Goal: Check status

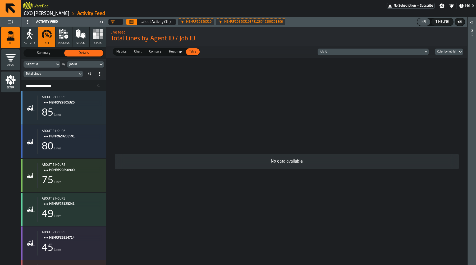
click at [68, 38] on icon "button" at bounding box center [63, 34] width 11 height 11
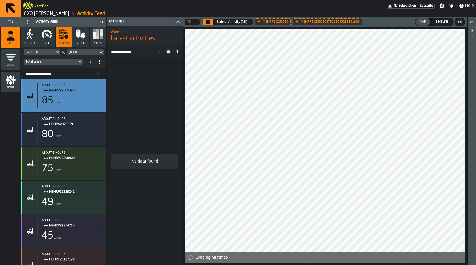
click at [56, 101] on span "Lines" at bounding box center [58, 103] width 8 height 4
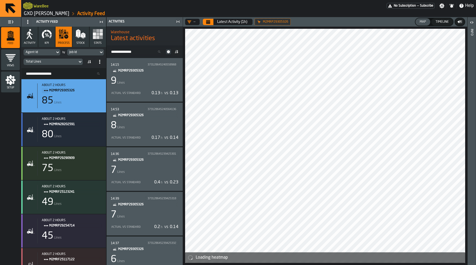
click at [155, 87] on div "14:15 373128645240558968 M2MRP29305326 9 Lines Actual vs Standard 0.13 h vs 0.13" at bounding box center [145, 79] width 68 height 35
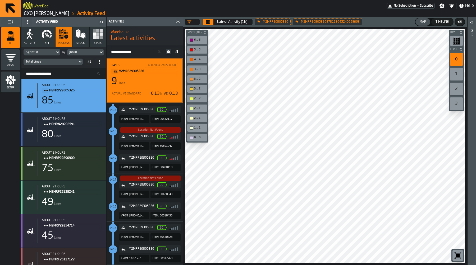
click at [257, 145] on div at bounding box center [325, 146] width 280 height 235
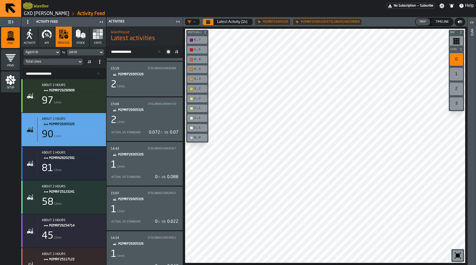
scroll to position [946, 0]
click at [150, 118] on div "2 Lines" at bounding box center [145, 120] width 68 height 11
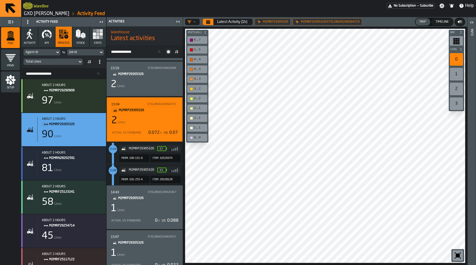
drag, startPoint x: 148, startPoint y: 209, endPoint x: 148, endPoint y: 122, distance: 87.8
click at [151, 80] on div "2 Lines" at bounding box center [145, 84] width 68 height 11
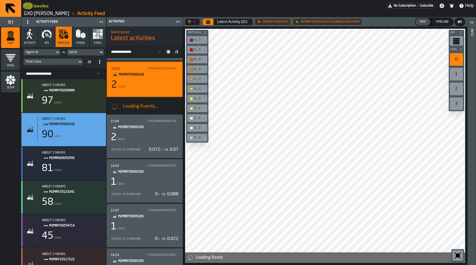
click at [176, 50] on icon at bounding box center [176, 52] width 4 height 4
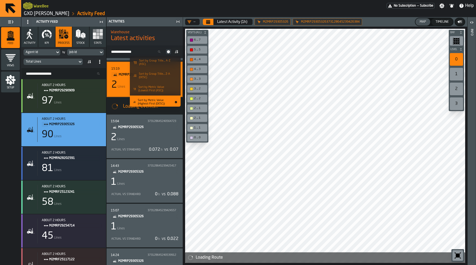
scroll to position [22, 0]
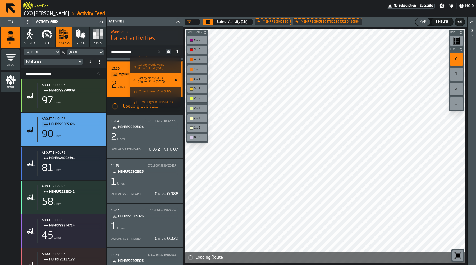
click at [157, 101] on span "Time (Highest First (DESC))" at bounding box center [156, 102] width 34 height 3
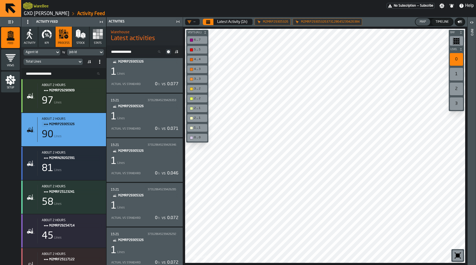
scroll to position [0, 0]
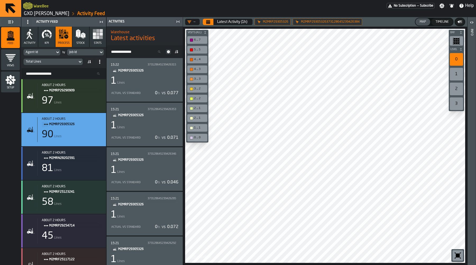
click at [154, 75] on div "15:22 373128645239426315 M2MRP29305326 1 Lines Actual vs Standard 0 h vs 0.077" at bounding box center [145, 79] width 68 height 35
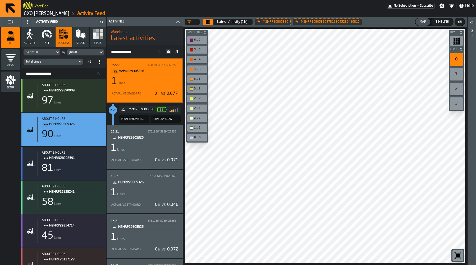
click at [155, 153] on div "1 Lines" at bounding box center [145, 148] width 68 height 11
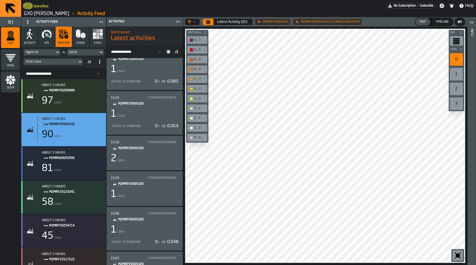
scroll to position [298, 0]
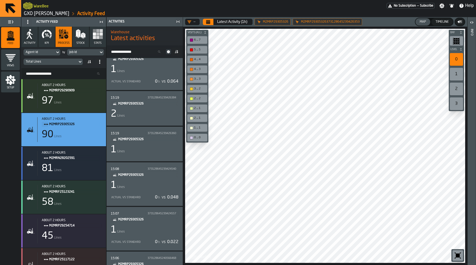
click at [151, 147] on div "1 Lines" at bounding box center [145, 150] width 68 height 11
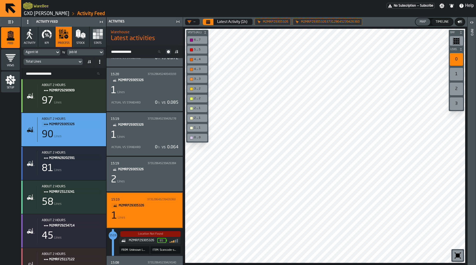
scroll to position [209, 0]
click at [152, 174] on div "15:19 373128645239426384 M2MRP29305326 2 Lines" at bounding box center [145, 175] width 68 height 26
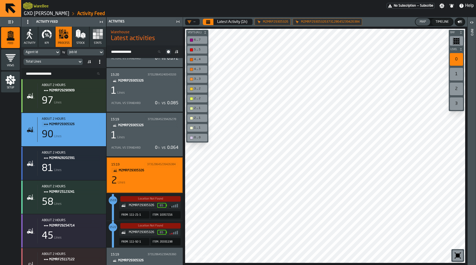
click at [149, 136] on div "1 Lines" at bounding box center [145, 136] width 68 height 11
